Goal: Task Accomplishment & Management: Manage account settings

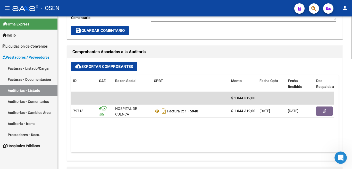
scroll to position [206, 0]
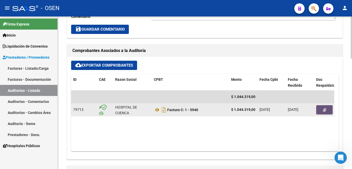
click at [325, 109] on icon "button" at bounding box center [324, 110] width 3 height 4
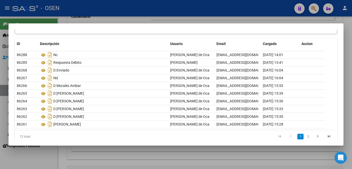
scroll to position [43, 0]
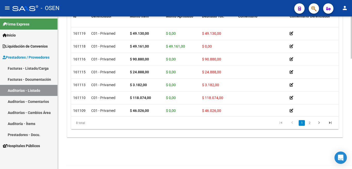
scroll to position [400, 0]
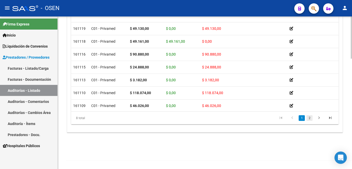
click at [310, 119] on link "2" at bounding box center [309, 118] width 6 height 6
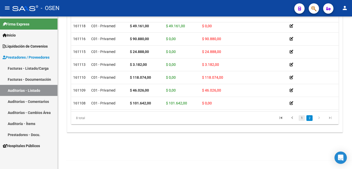
click at [300, 117] on link "1" at bounding box center [301, 118] width 6 height 6
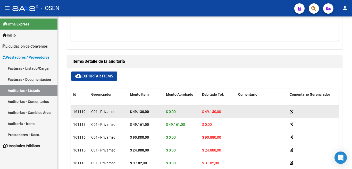
scroll to position [348, 0]
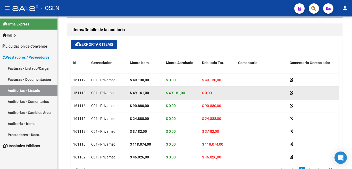
click at [290, 92] on icon at bounding box center [291, 93] width 4 height 4
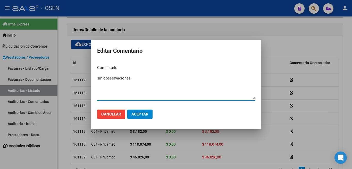
type textarea "sin obeservaciones"
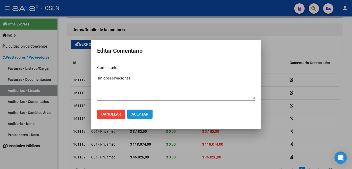
click at [137, 114] on span "Aceptar" at bounding box center [139, 114] width 17 height 5
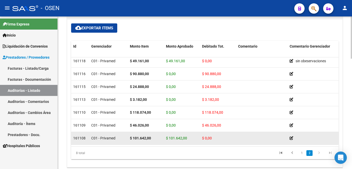
scroll to position [374, 0]
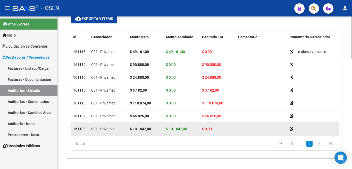
click at [292, 127] on icon at bounding box center [291, 129] width 4 height 4
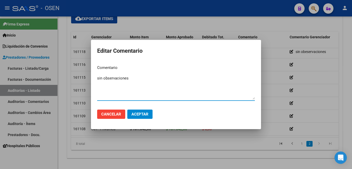
type textarea "sin observaciones"
click at [148, 114] on span "Aceptar" at bounding box center [139, 114] width 17 height 5
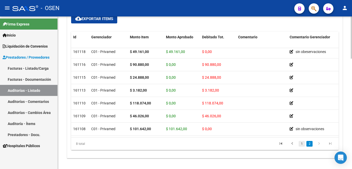
click at [301, 145] on link "1" at bounding box center [301, 144] width 6 height 6
click at [302, 143] on link "1" at bounding box center [301, 144] width 6 height 6
click at [301, 143] on link "1" at bounding box center [301, 144] width 6 height 6
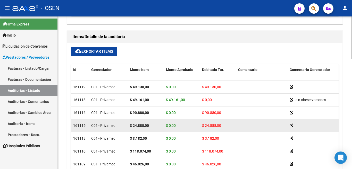
scroll to position [271, 0]
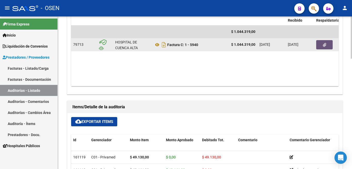
click at [325, 46] on icon "button" at bounding box center [324, 45] width 3 height 4
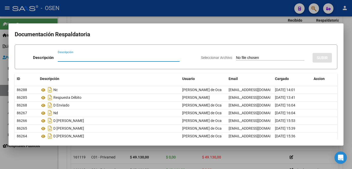
scroll to position [43, 0]
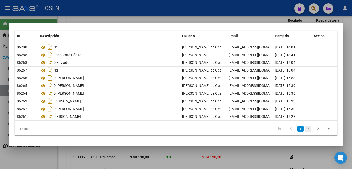
click at [305, 128] on link "2" at bounding box center [308, 129] width 6 height 6
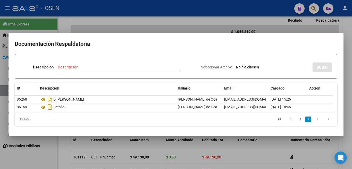
scroll to position [0, 0]
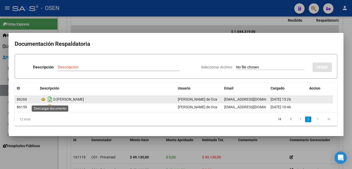
click at [49, 100] on icon "Descargar documento" at bounding box center [50, 99] width 7 height 8
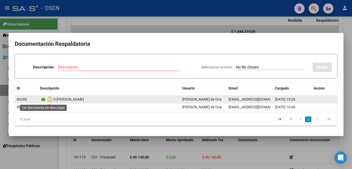
click at [42, 99] on icon at bounding box center [43, 100] width 7 height 6
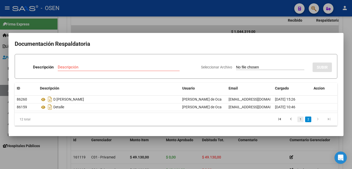
click at [299, 119] on link "1" at bounding box center [300, 120] width 6 height 6
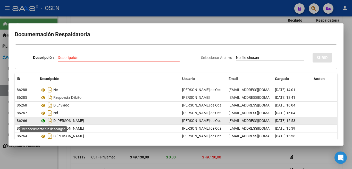
click at [44, 121] on icon at bounding box center [43, 121] width 7 height 6
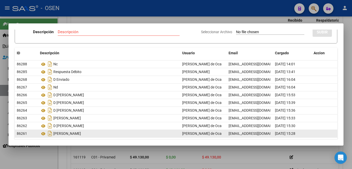
scroll to position [43, 0]
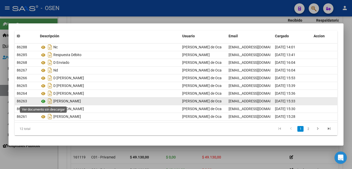
click at [42, 100] on icon at bounding box center [43, 101] width 7 height 6
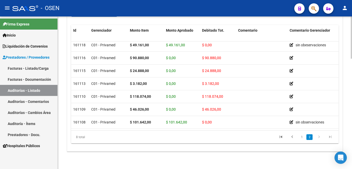
scroll to position [386, 0]
